Goal: Task Accomplishment & Management: Manage account settings

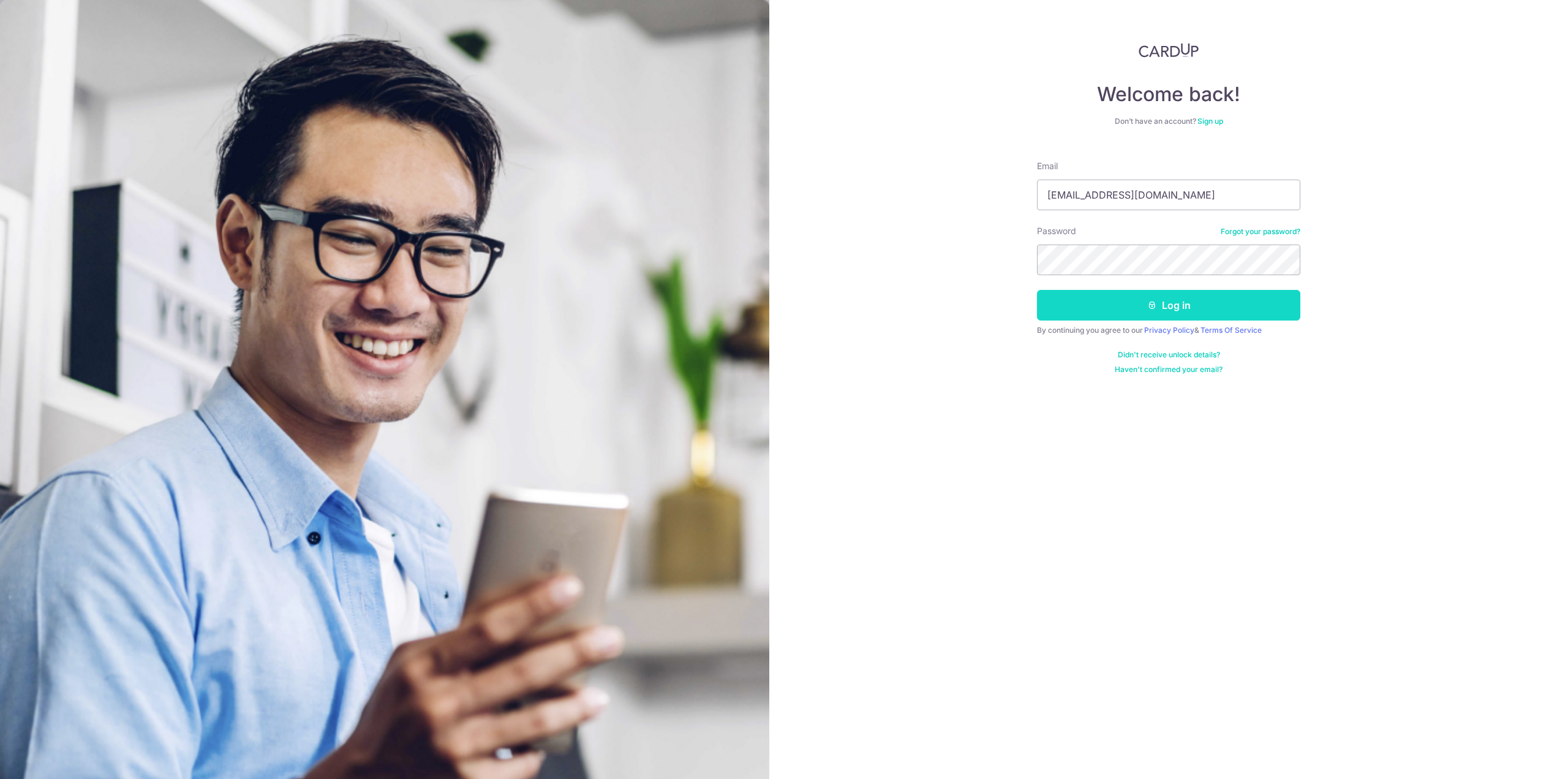
click at [1148, 297] on button "Log in" at bounding box center [1169, 305] width 264 height 30
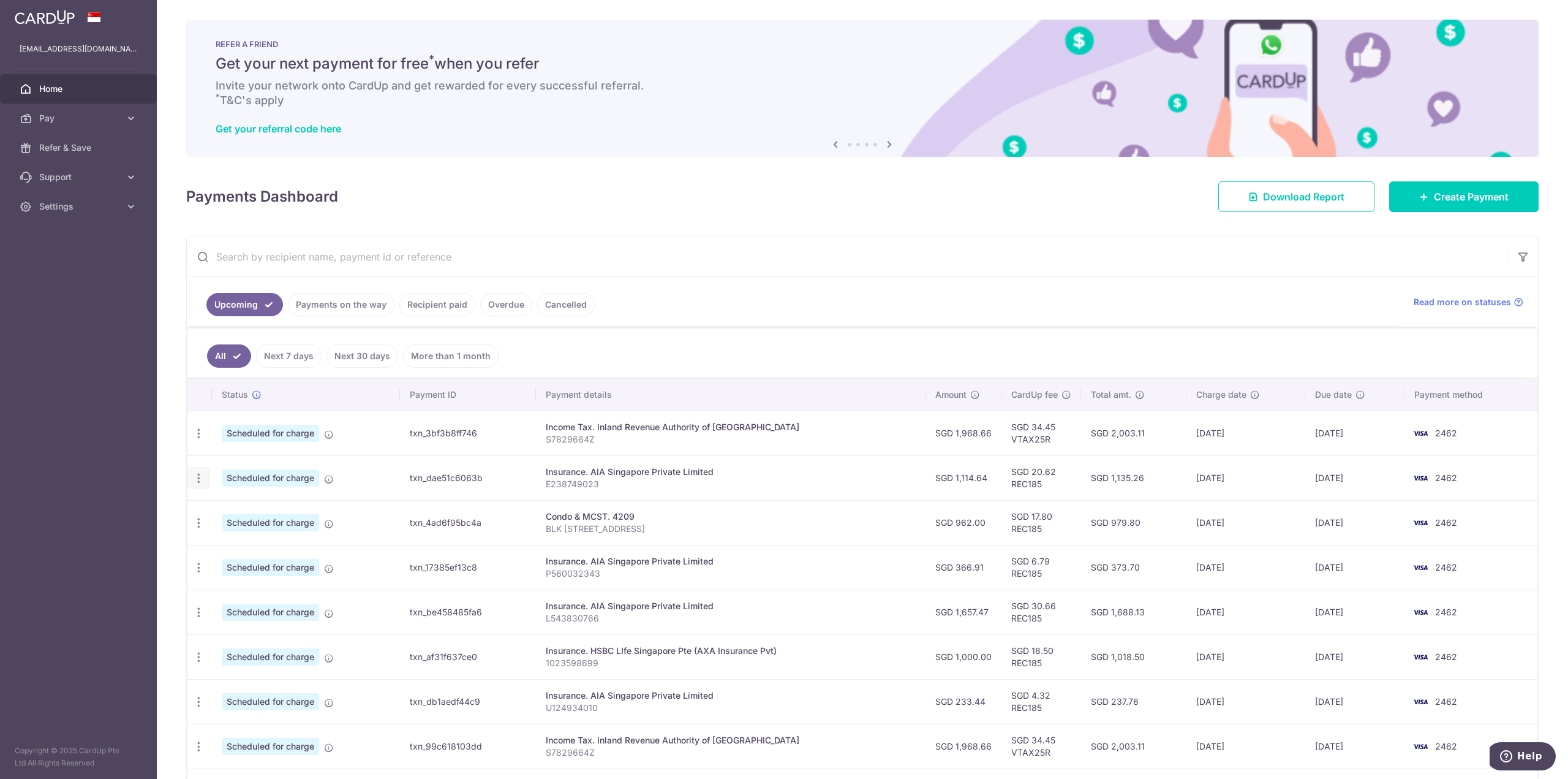
click at [196, 476] on icon "button" at bounding box center [199, 479] width 13 height 13
click at [237, 540] on span "Cancel payment" at bounding box center [264, 541] width 82 height 15
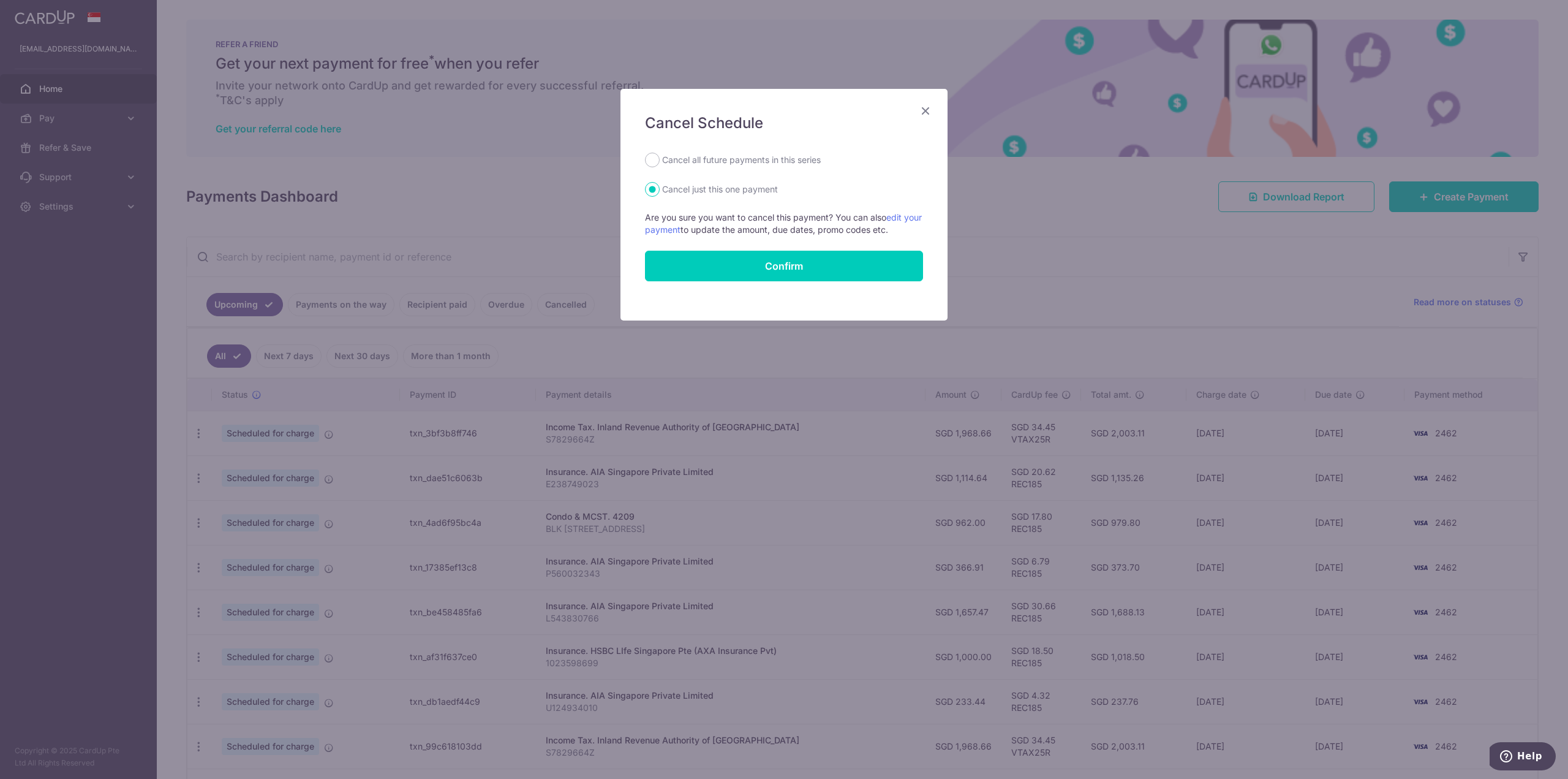
click at [748, 163] on label "Cancel all future payments in this series" at bounding box center [741, 160] width 159 height 15
click at [660, 163] on input "Cancel all future payments in this series" at bounding box center [652, 160] width 15 height 15
radio input "true"
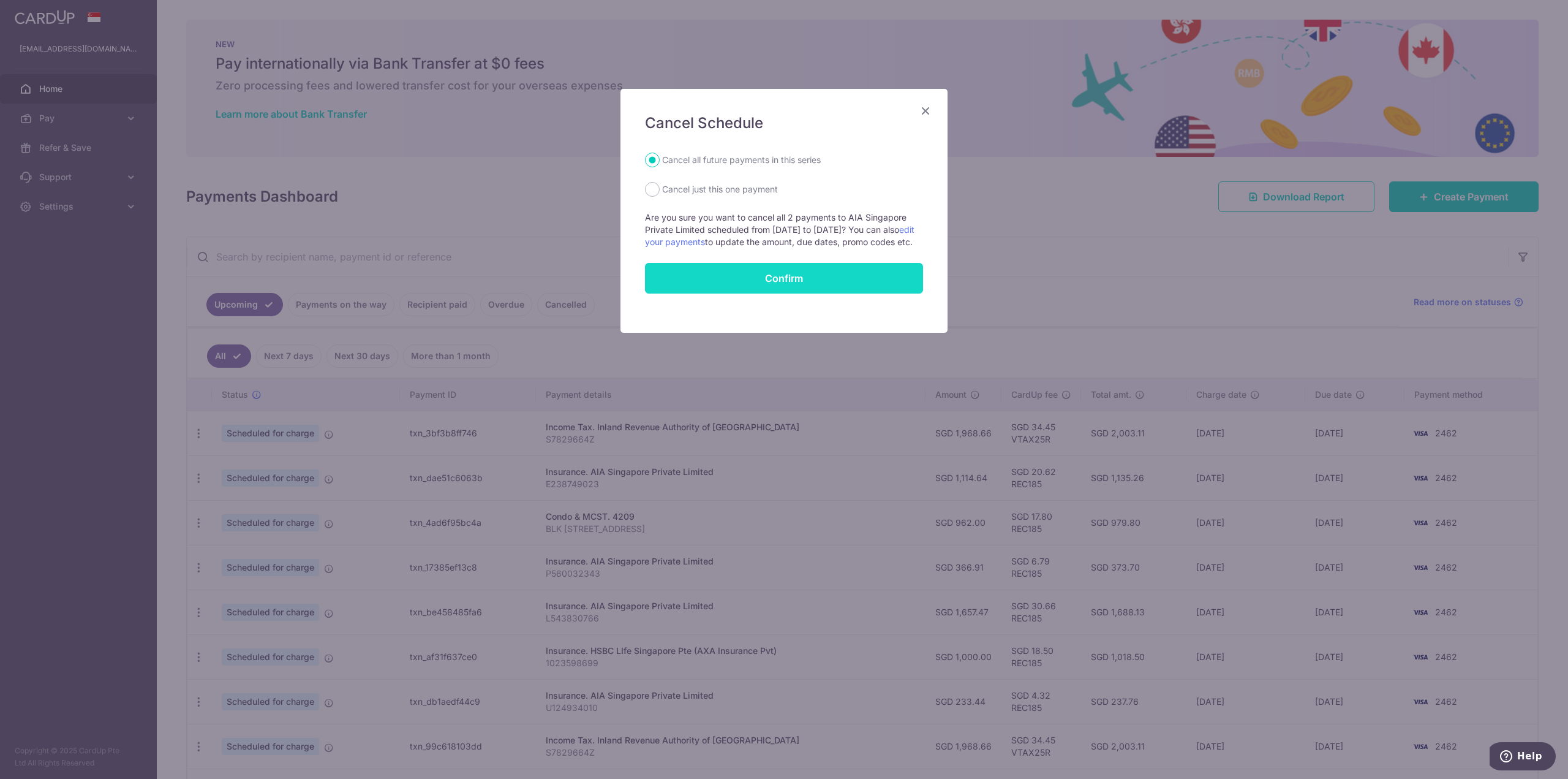
click at [760, 288] on button "Confirm" at bounding box center [784, 278] width 278 height 30
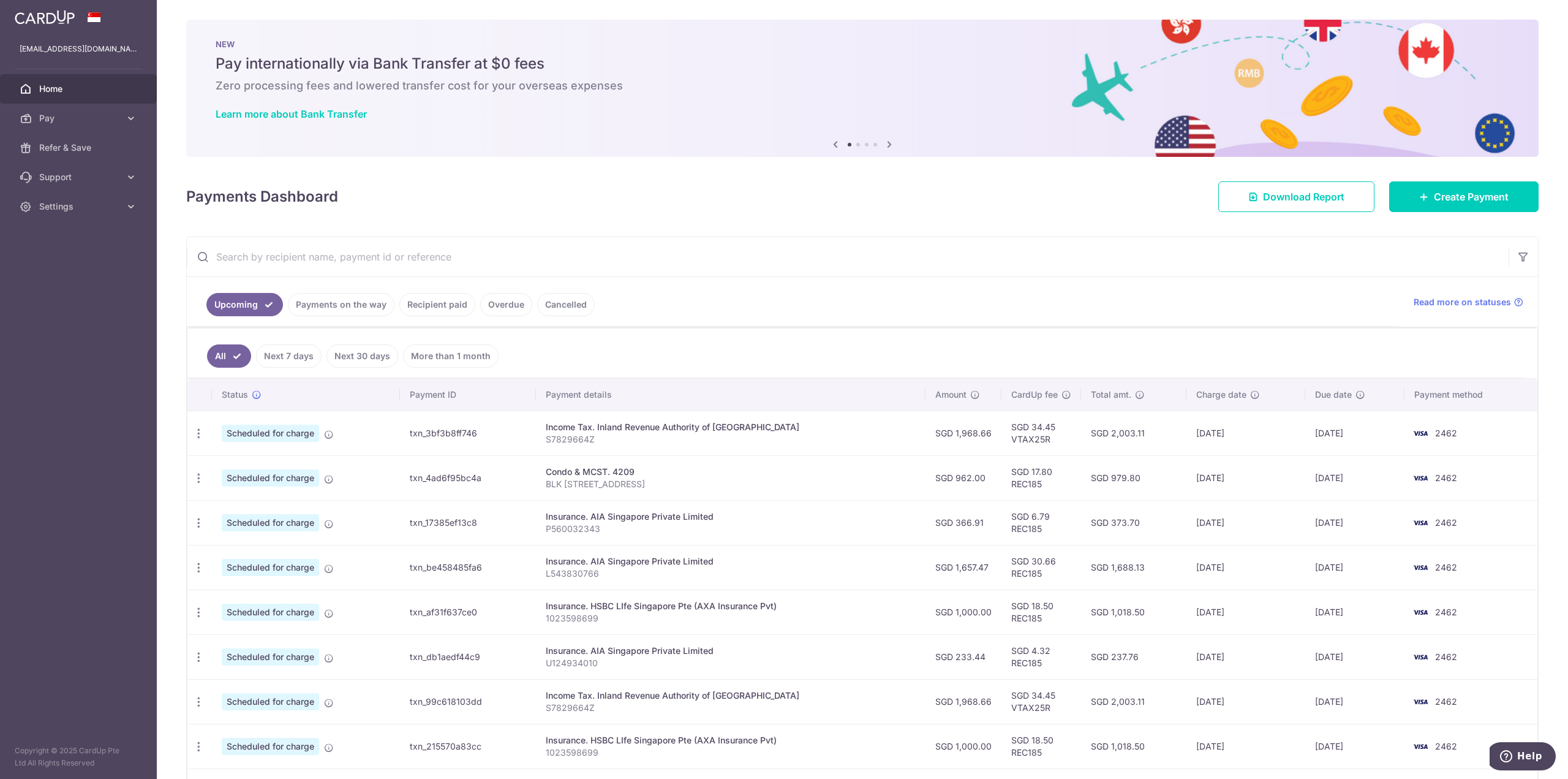
scroll to position [168, 0]
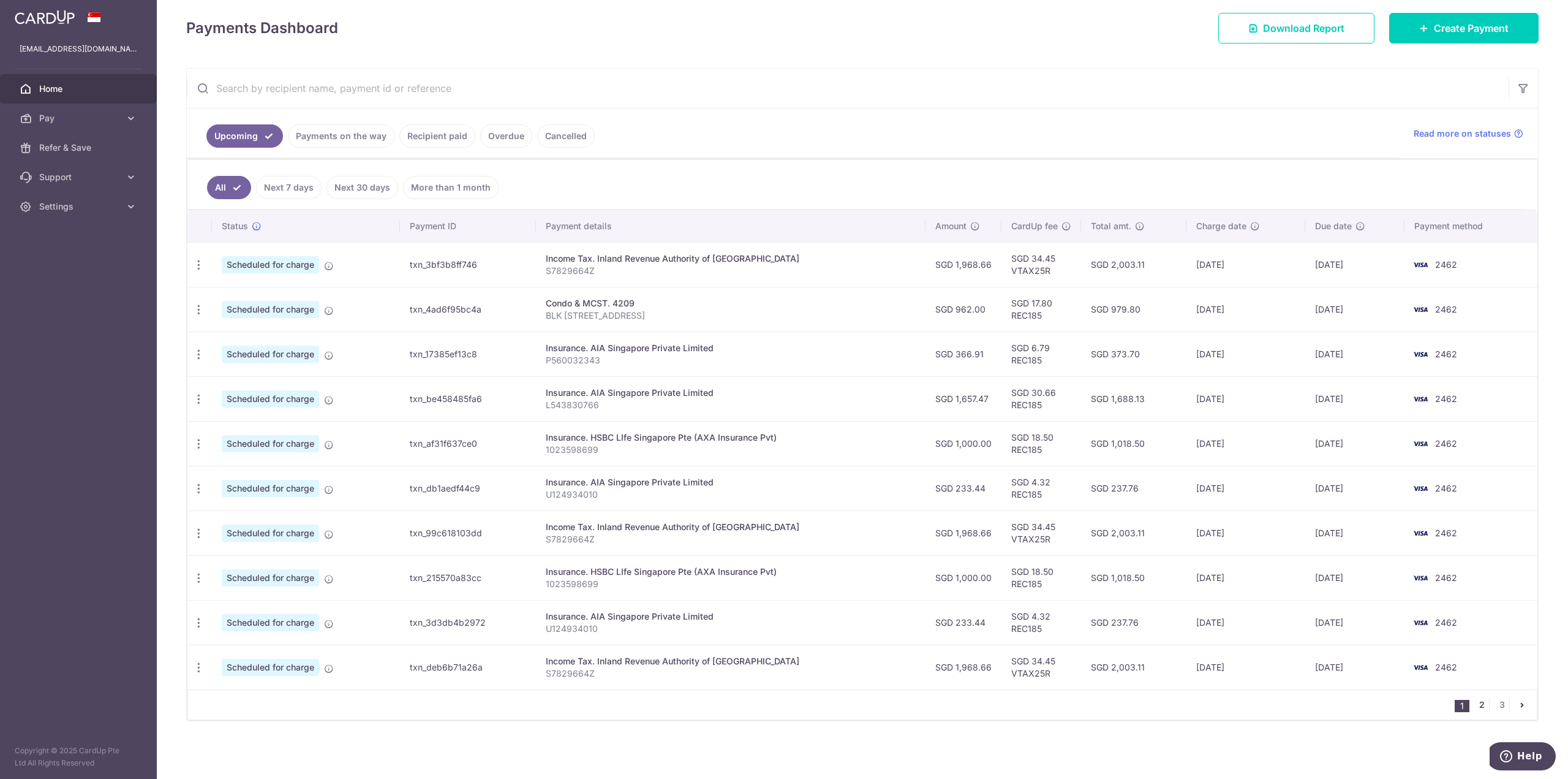
click at [1475, 705] on link "2" at bounding box center [1482, 705] width 15 height 15
